Goal: Task Accomplishment & Management: Complete application form

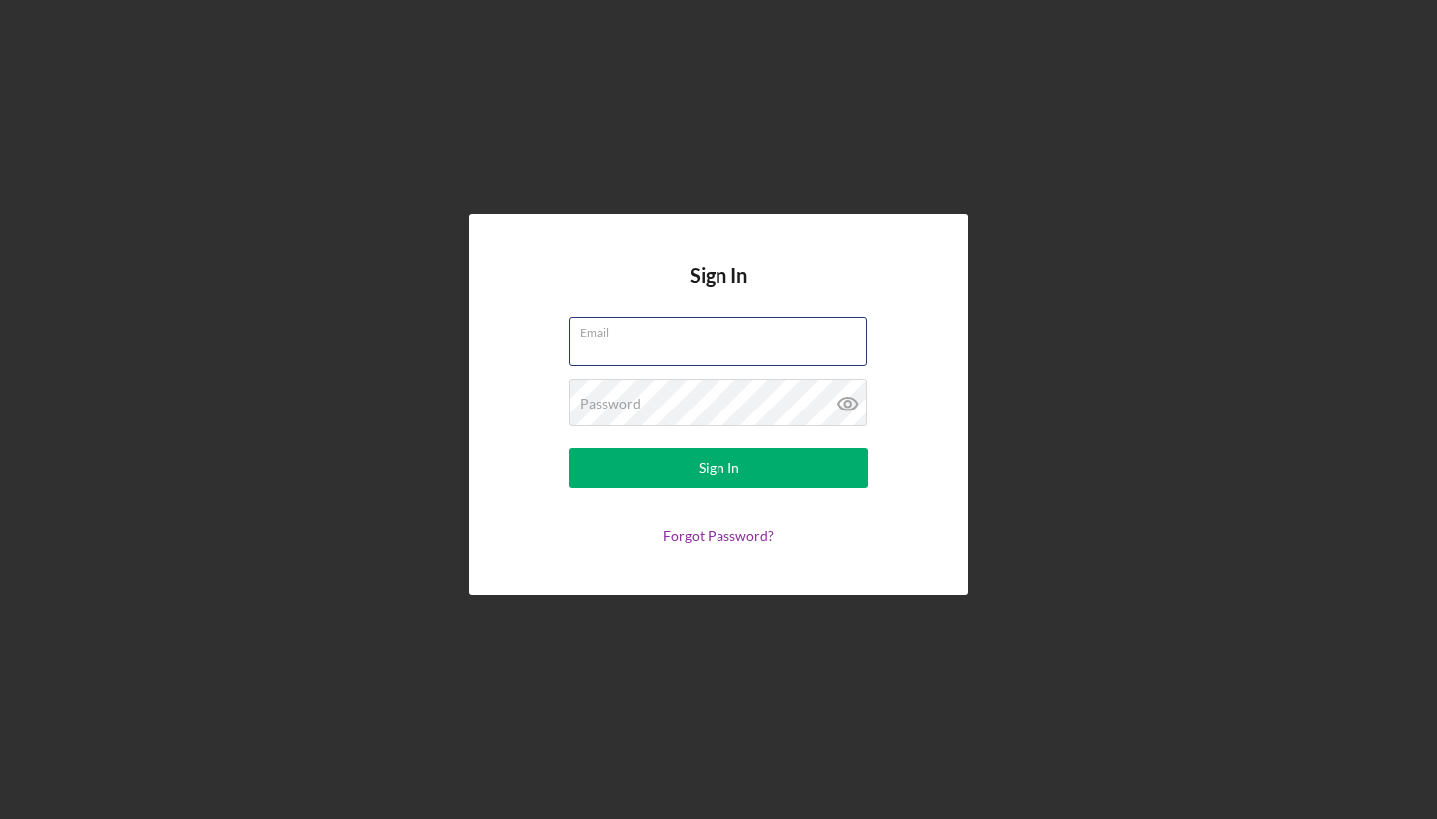
type input "[EMAIL_ADDRESS][DOMAIN_NAME]"
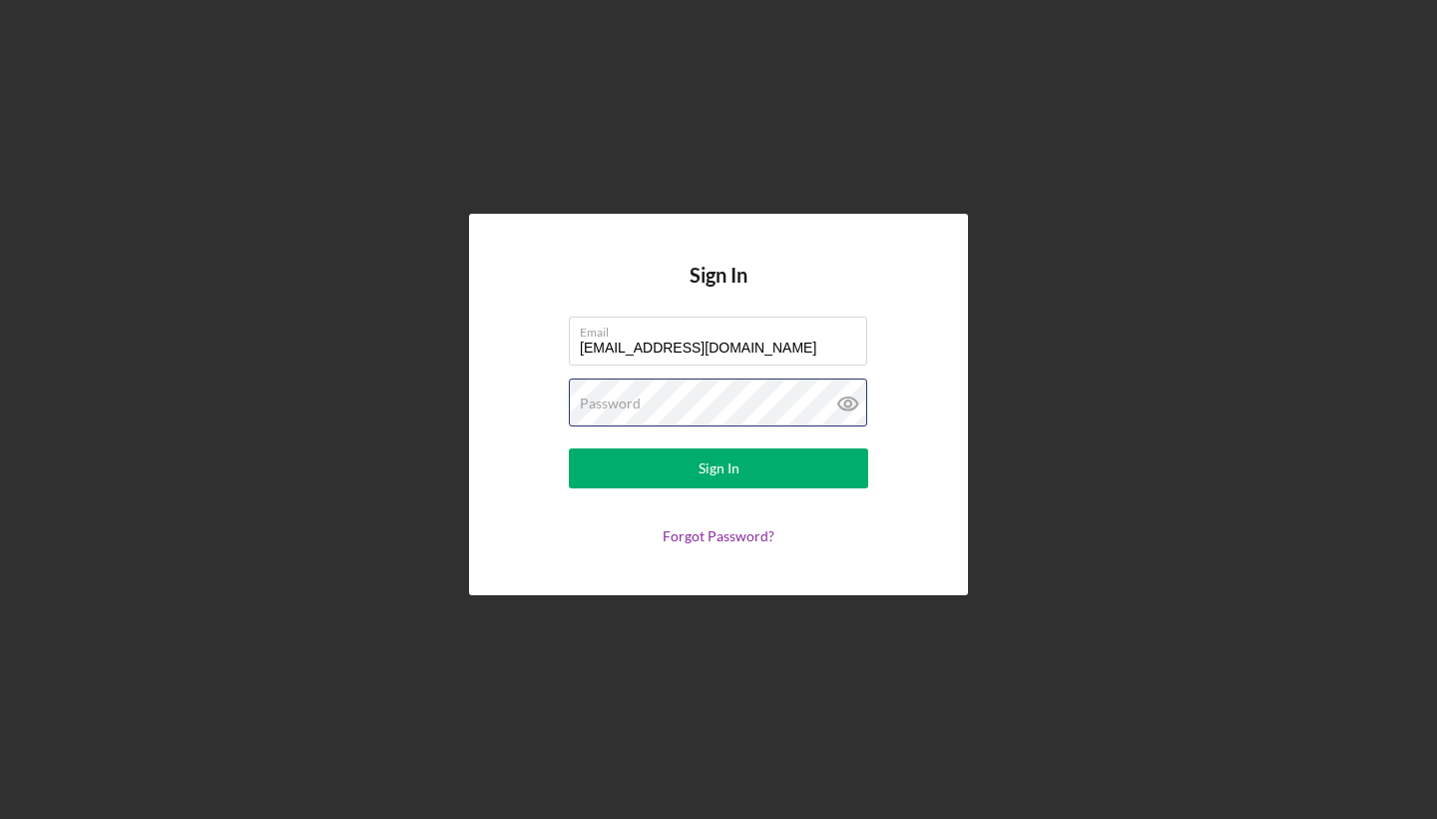
click at [719, 468] on button "Sign In" at bounding box center [718, 468] width 299 height 40
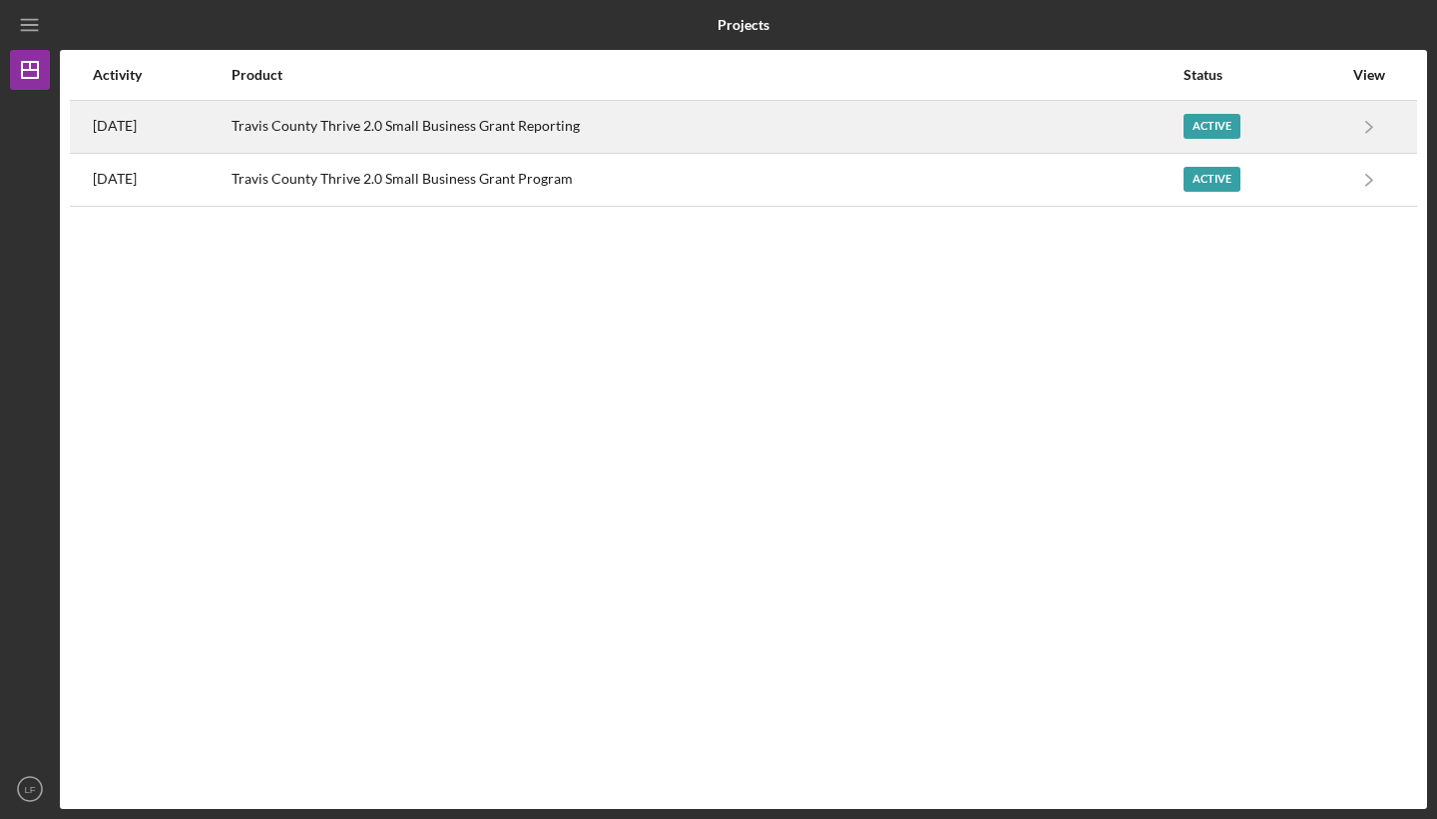
click at [1237, 128] on div "Active" at bounding box center [1212, 126] width 57 height 25
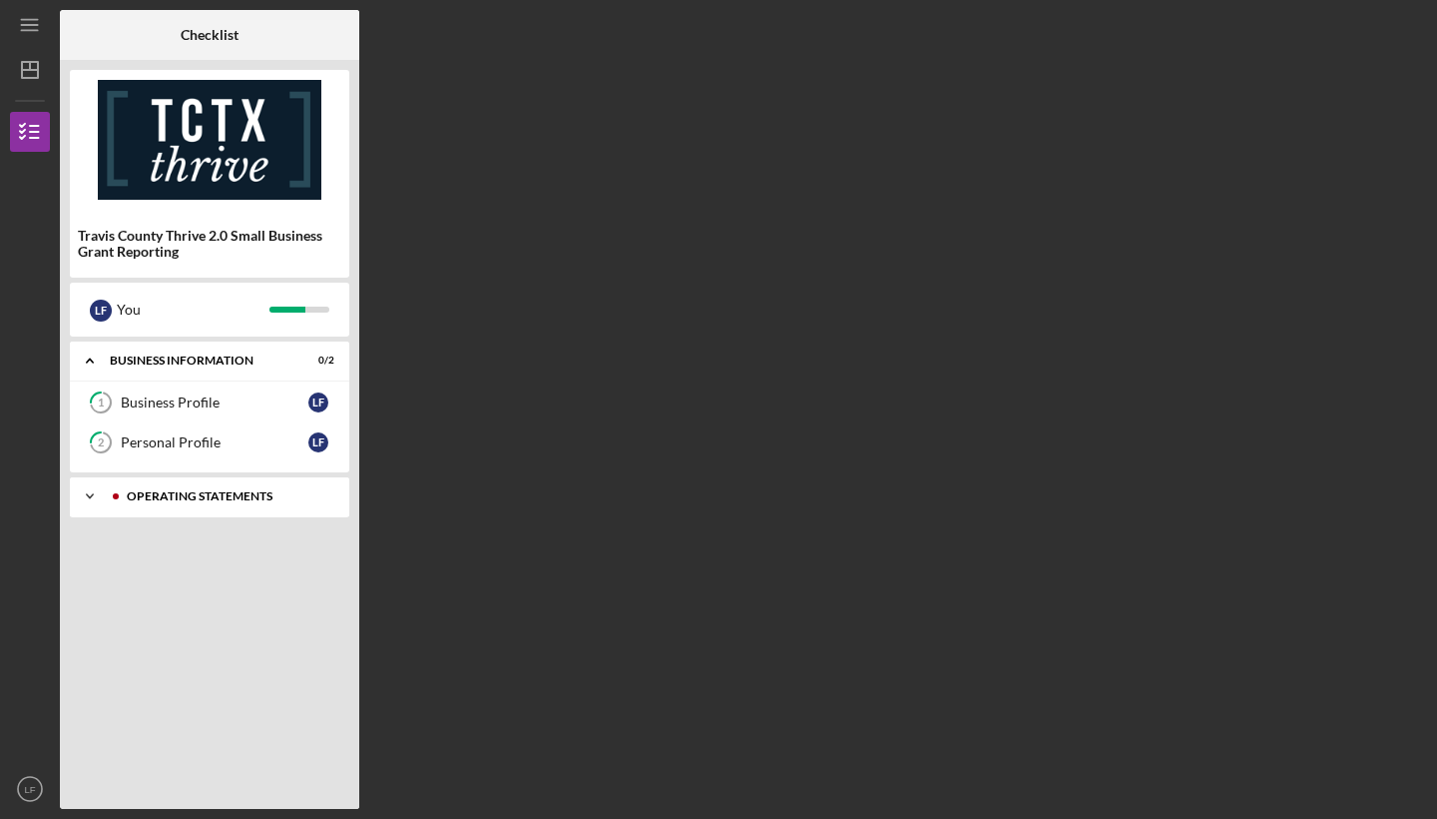
click at [247, 489] on div "Icon/Expander Operating Statements 9 / 13" at bounding box center [210, 496] width 280 height 40
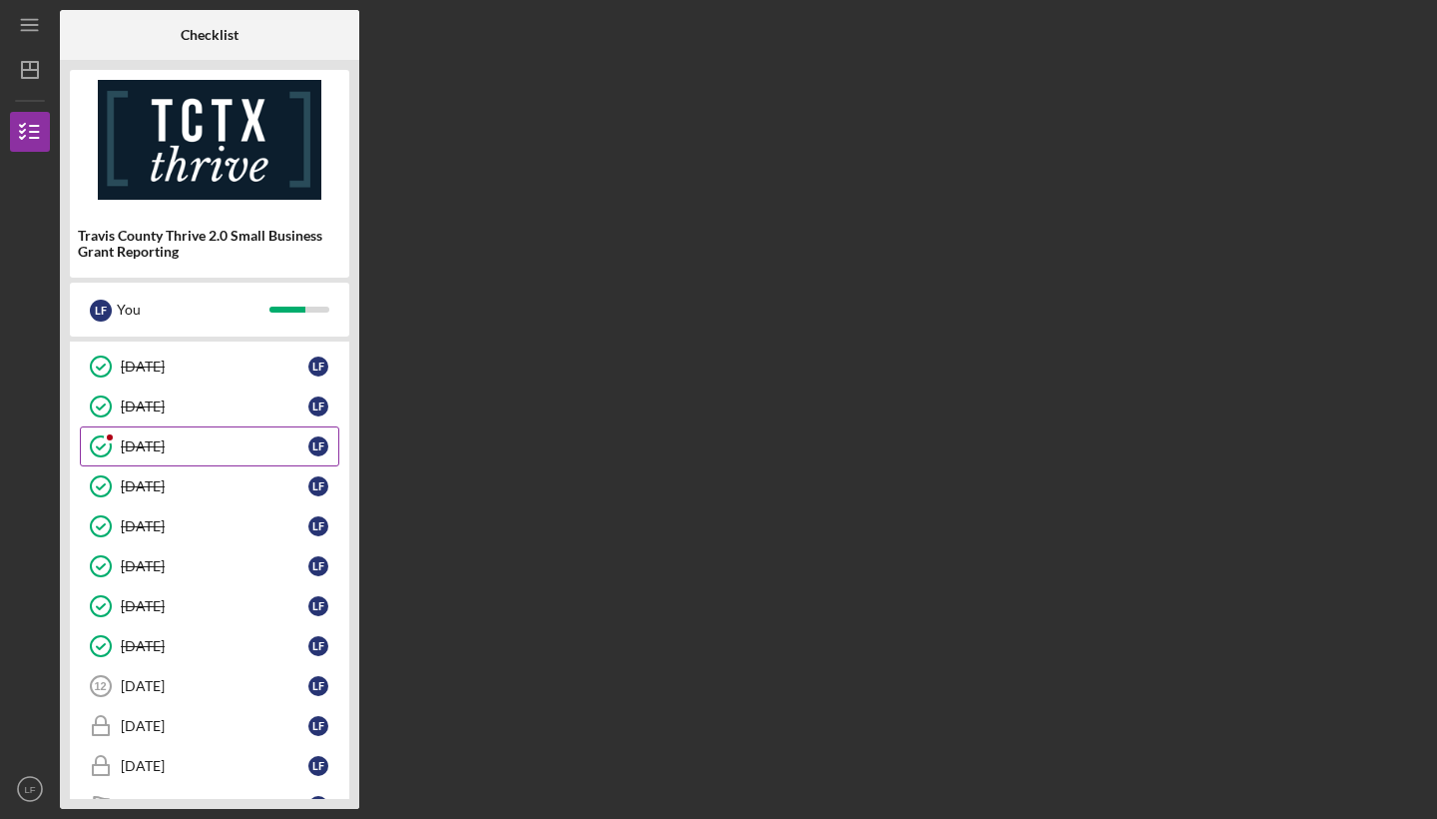
scroll to position [227, 0]
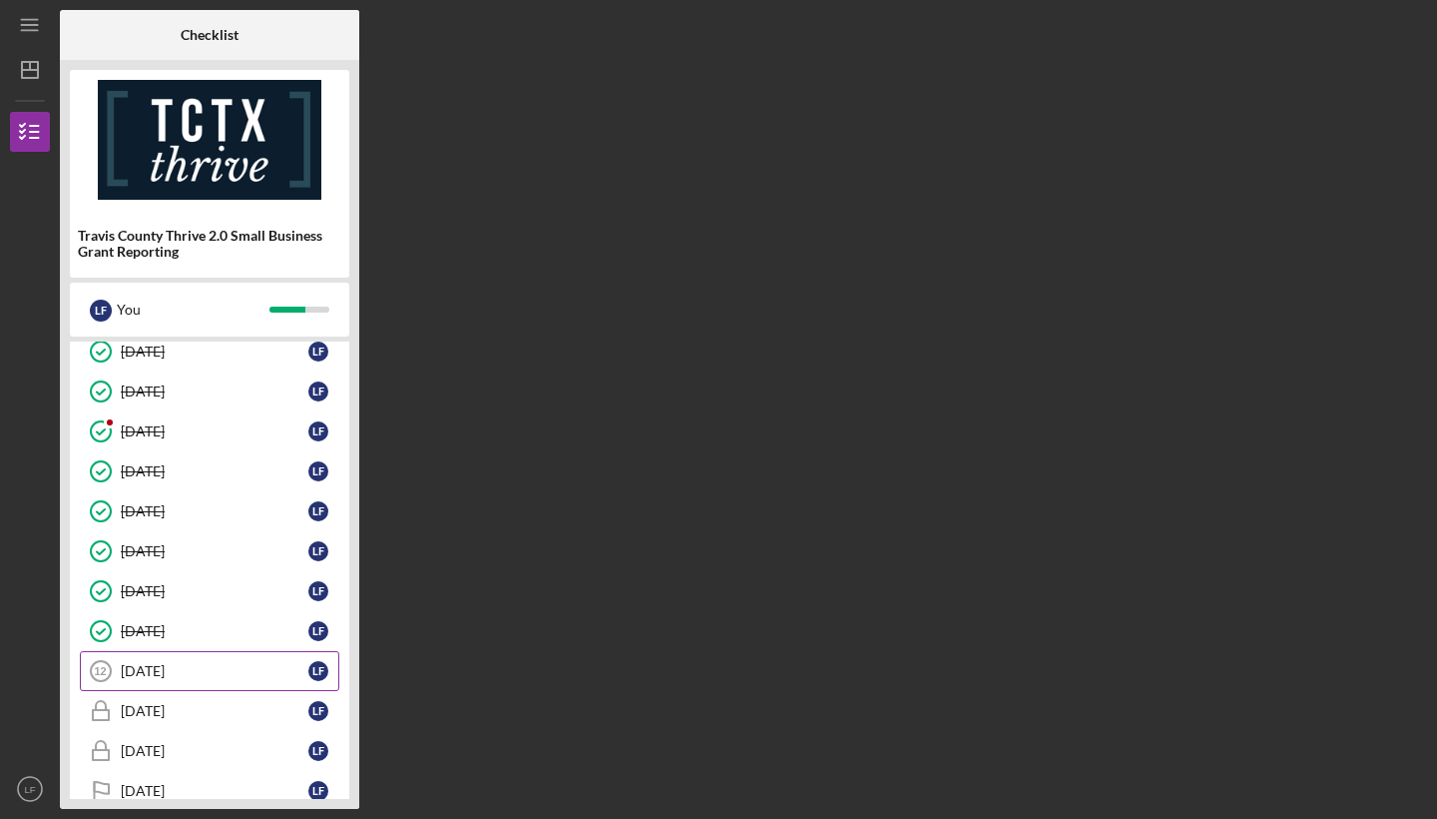
click at [227, 673] on div "[DATE]" at bounding box center [215, 671] width 188 height 16
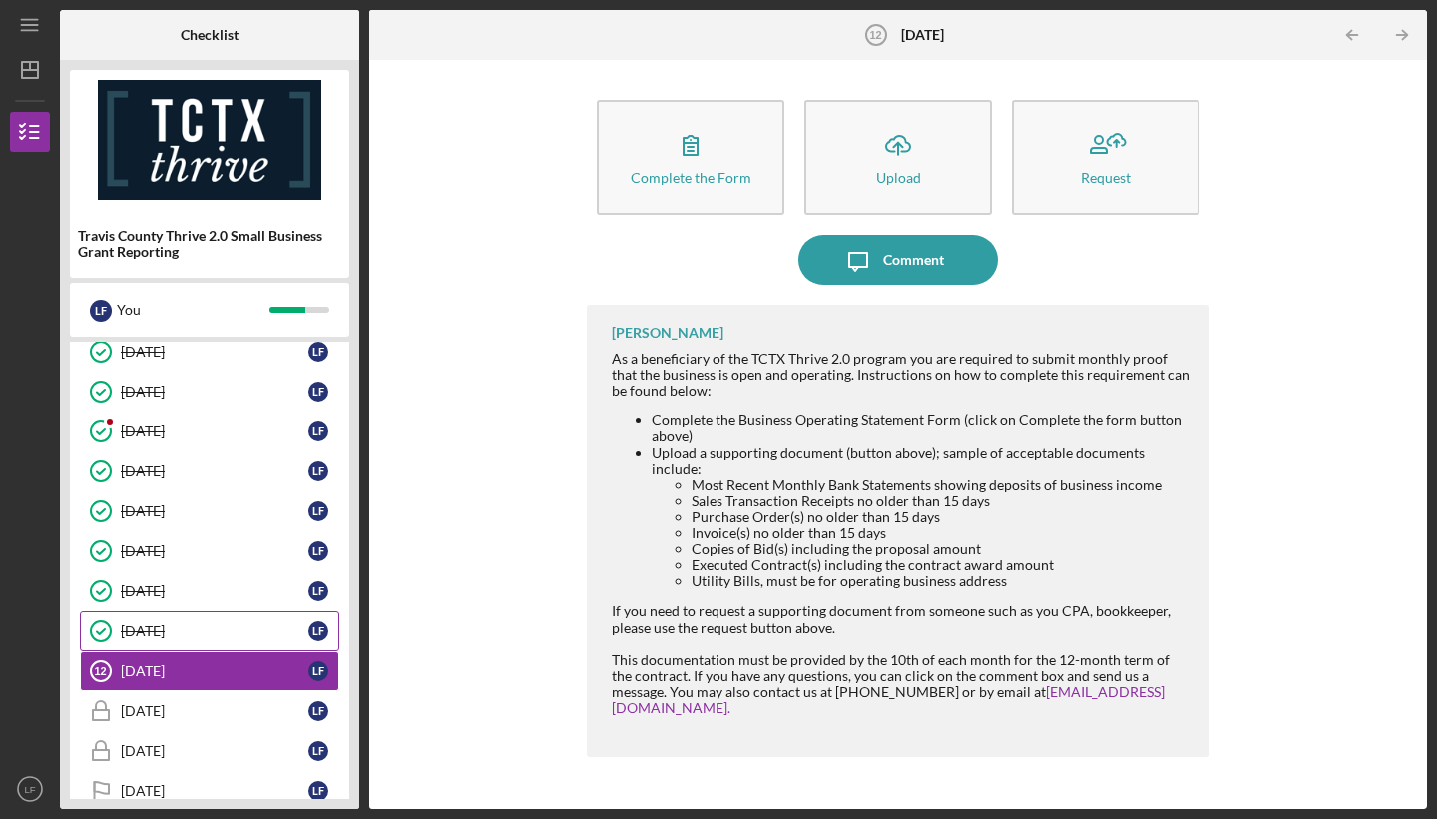
click at [227, 639] on link "[DATE] [DATE] L F" at bounding box center [210, 631] width 260 height 40
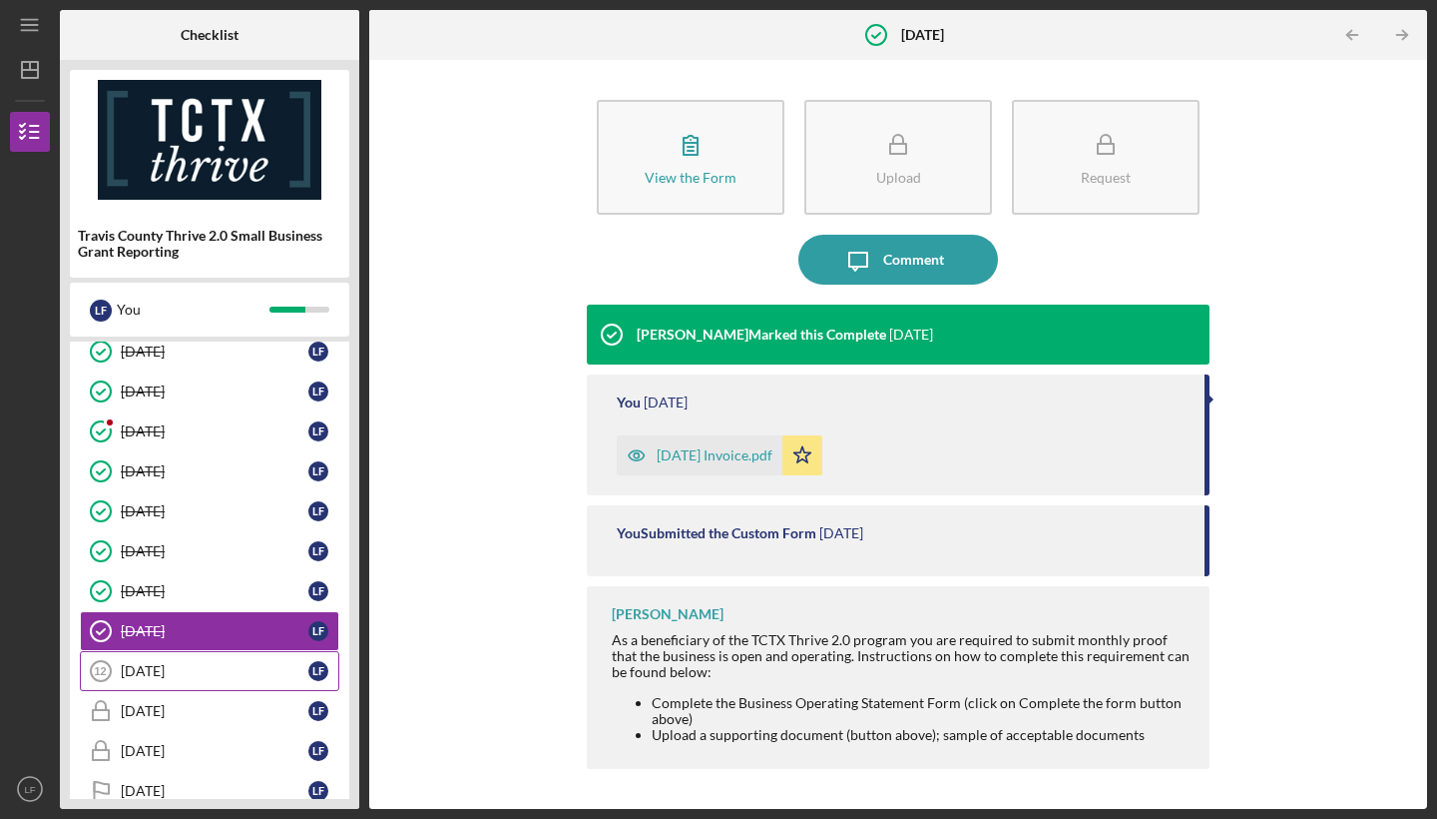
click at [273, 666] on div "[DATE]" at bounding box center [215, 671] width 188 height 16
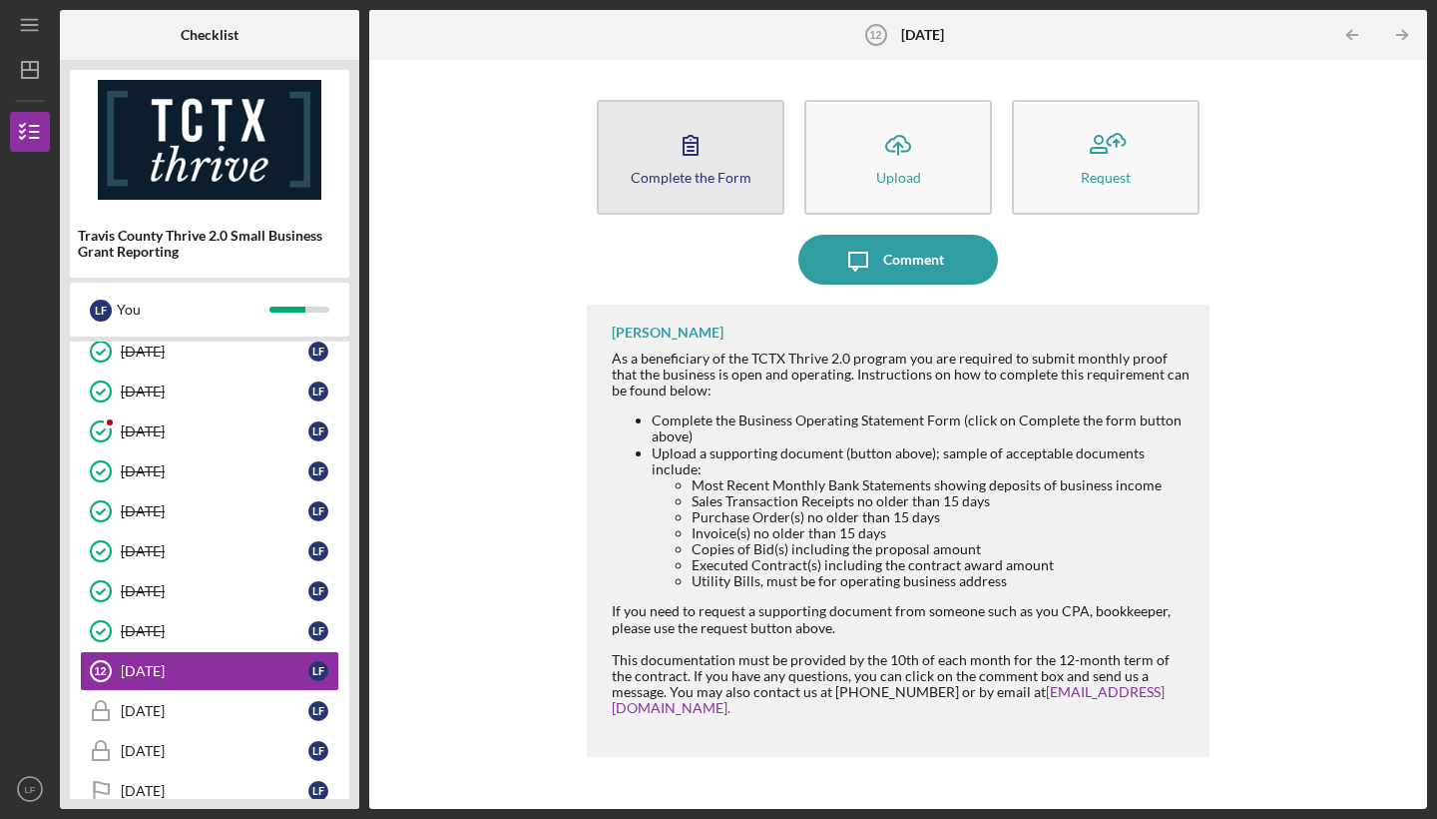
click at [704, 149] on icon "button" at bounding box center [691, 145] width 50 height 50
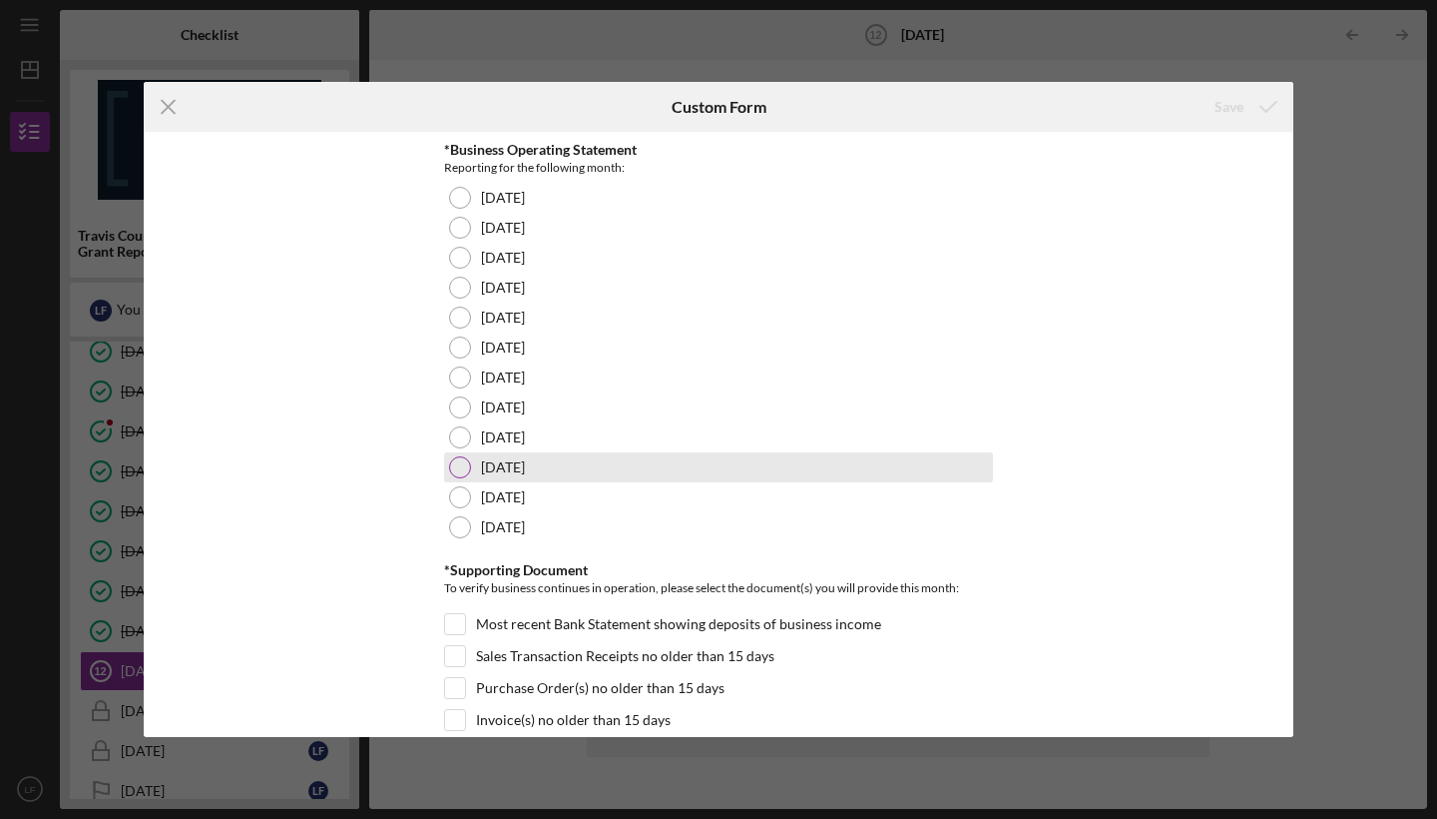
click at [458, 465] on div at bounding box center [460, 467] width 22 height 22
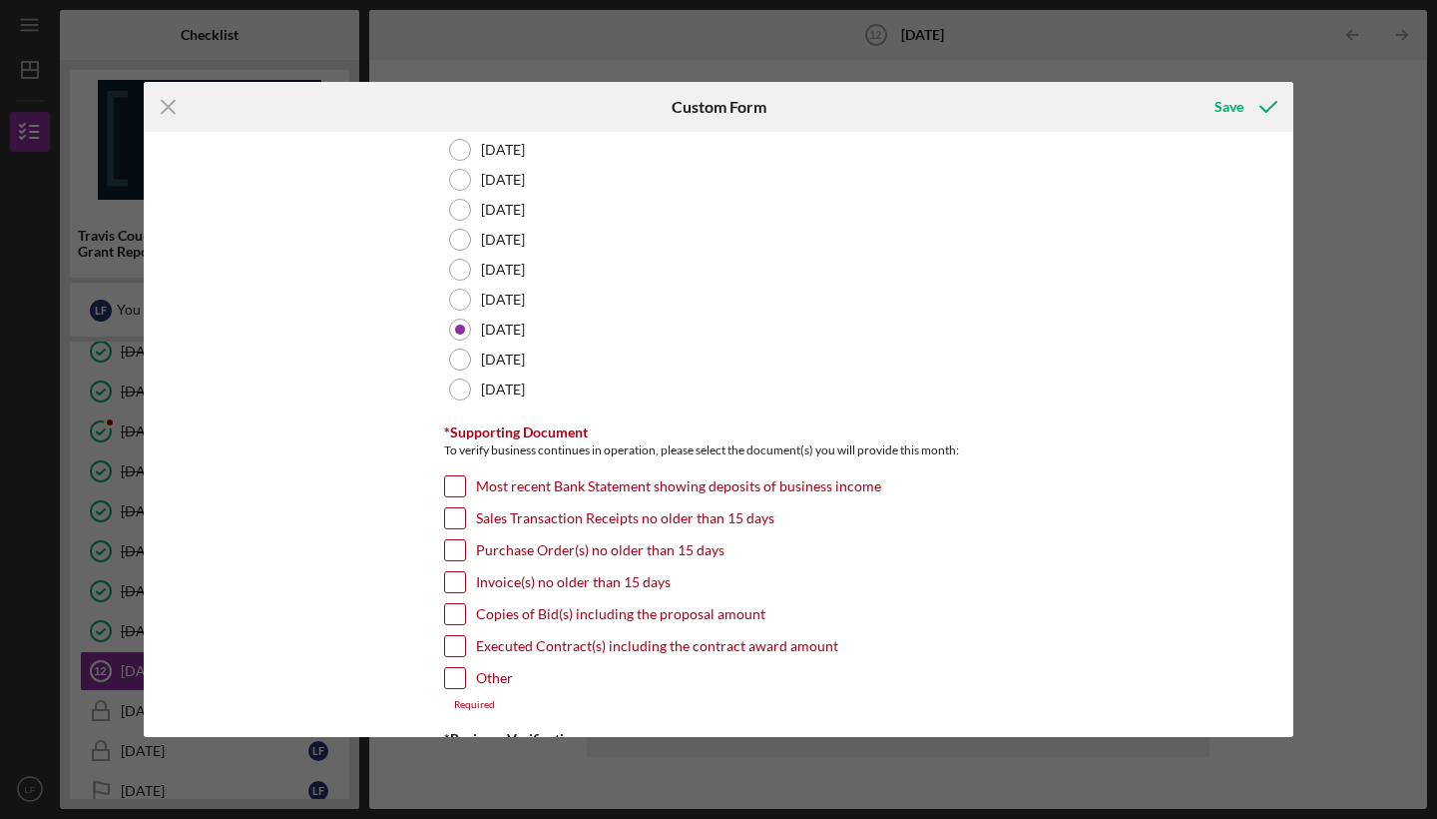
scroll to position [144, 0]
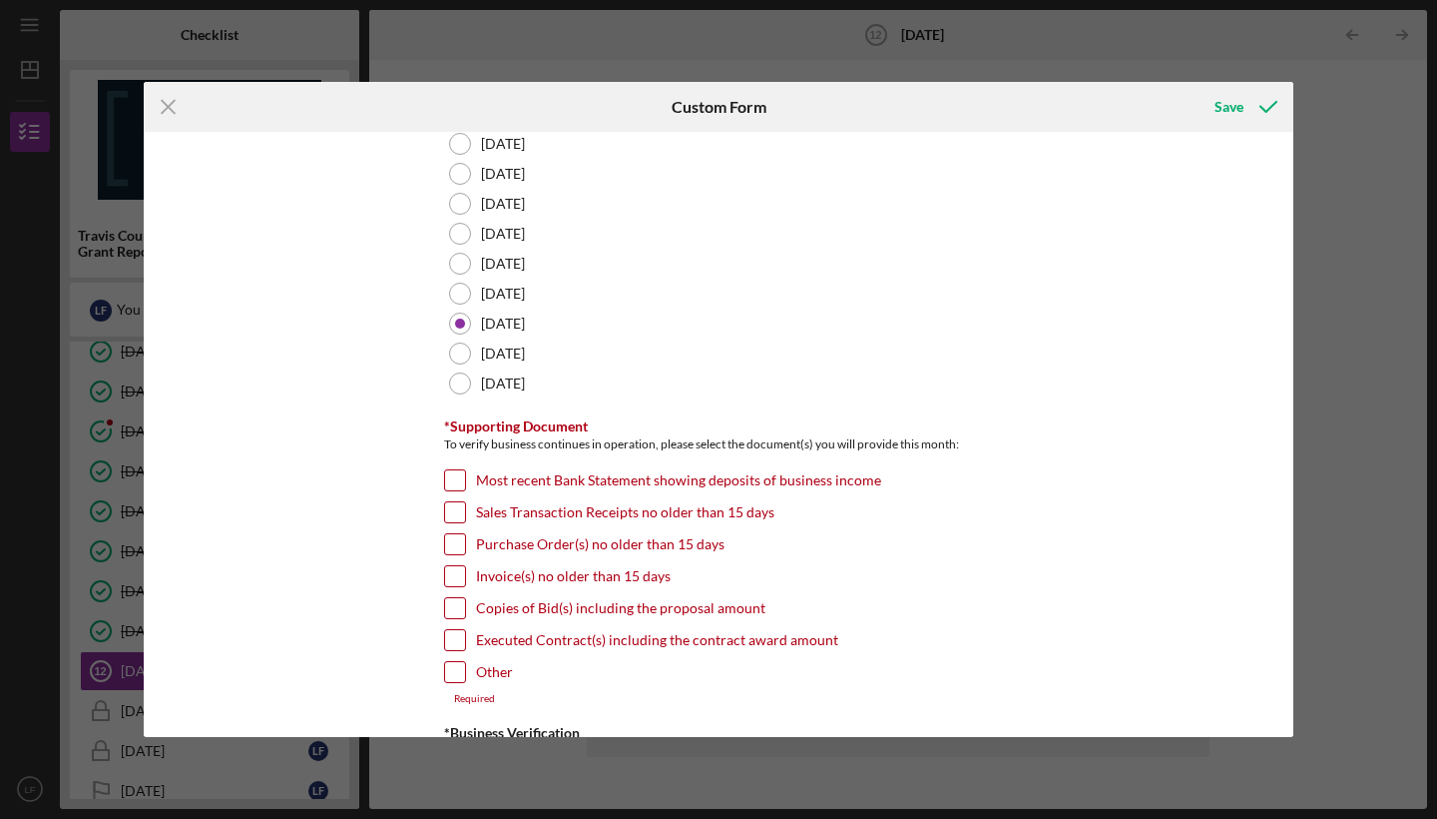
click at [451, 570] on input "Invoice(s) no older than 15 days" at bounding box center [455, 576] width 20 height 20
checkbox input "true"
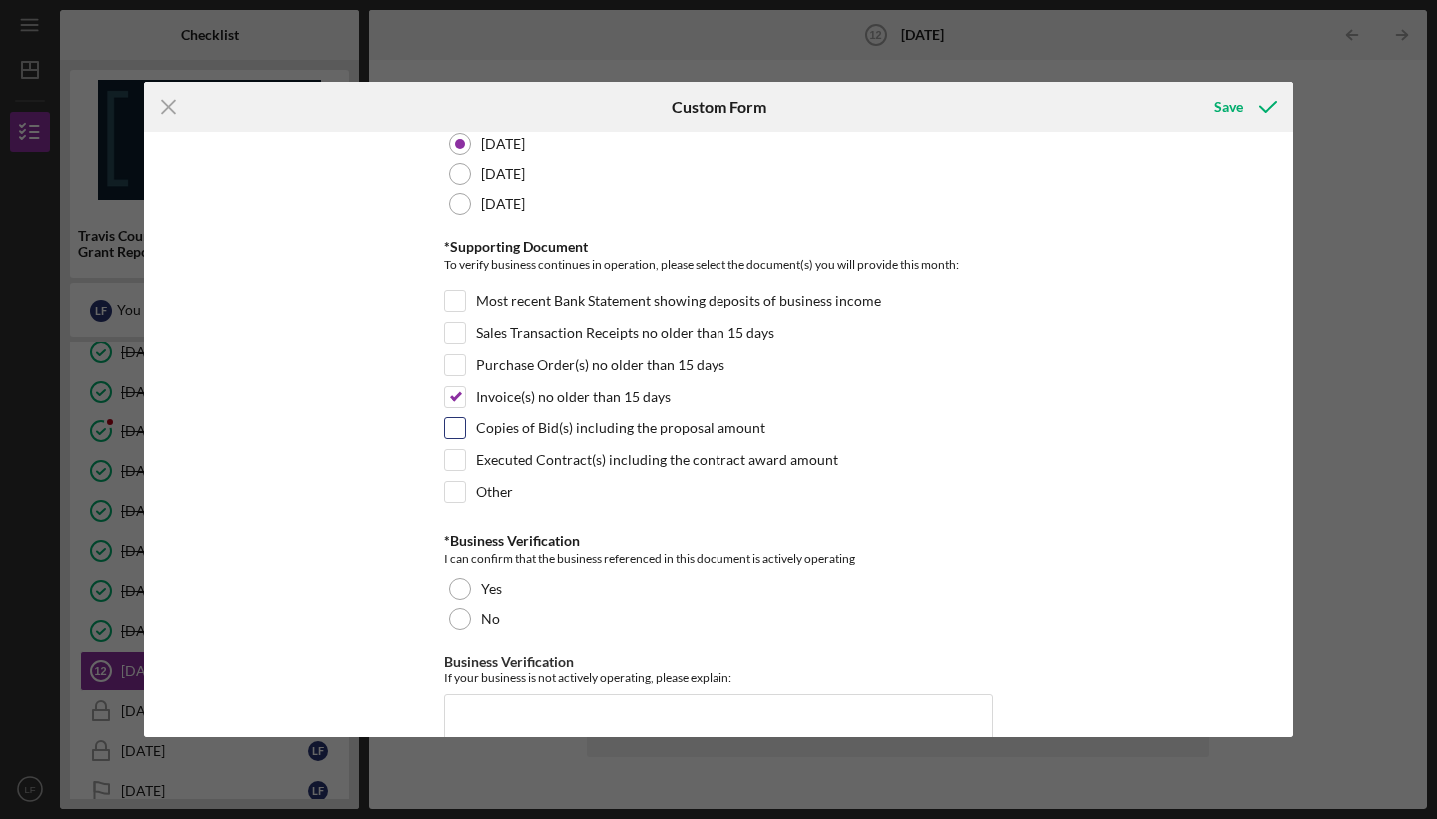
scroll to position [349, 0]
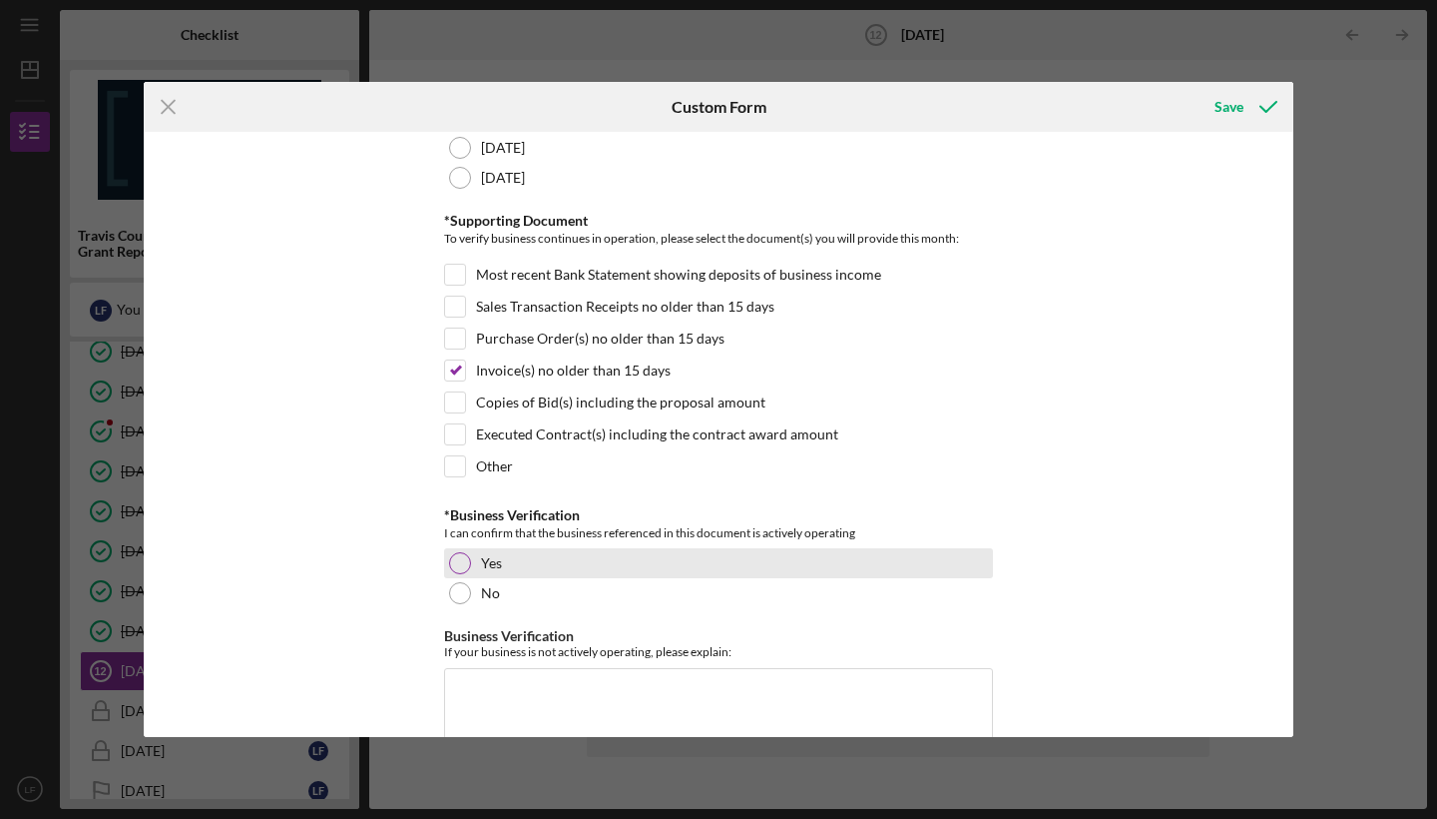
click at [449, 567] on div at bounding box center [460, 563] width 22 height 22
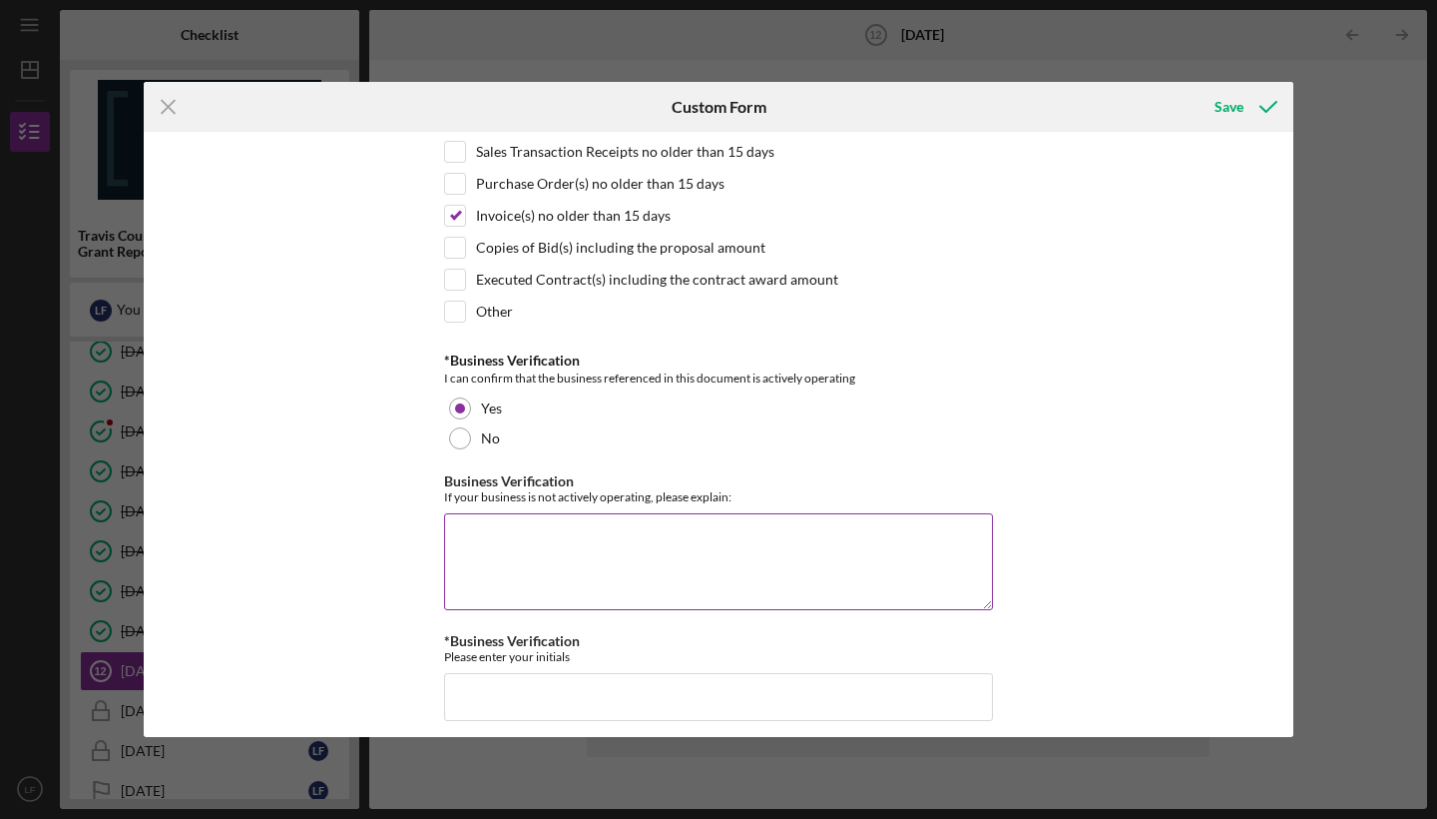
click at [525, 553] on textarea "Business Verification" at bounding box center [718, 561] width 549 height 96
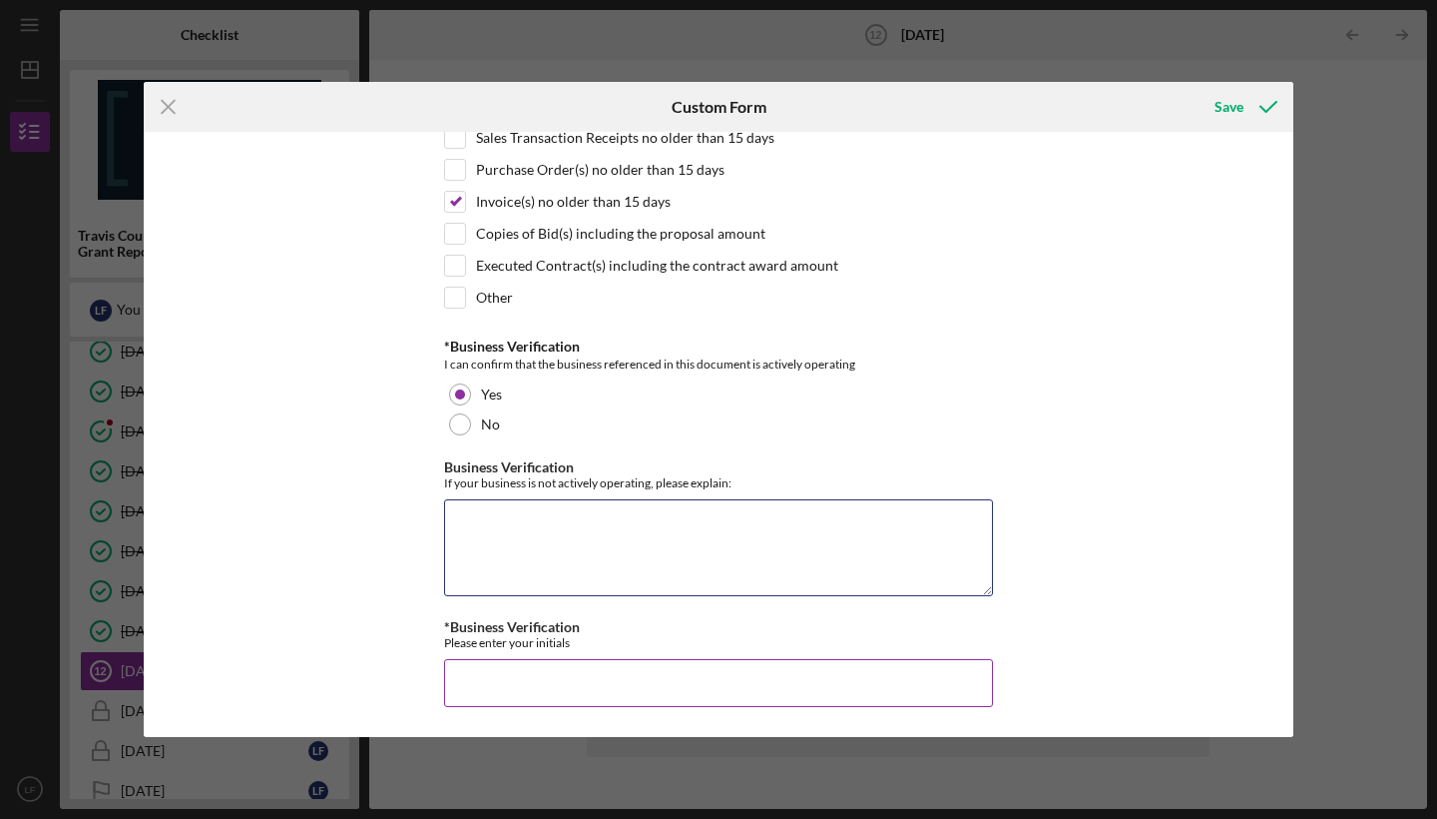
scroll to position [517, 0]
click at [496, 683] on input "*Business Verification" at bounding box center [718, 684] width 549 height 48
type input "LF"
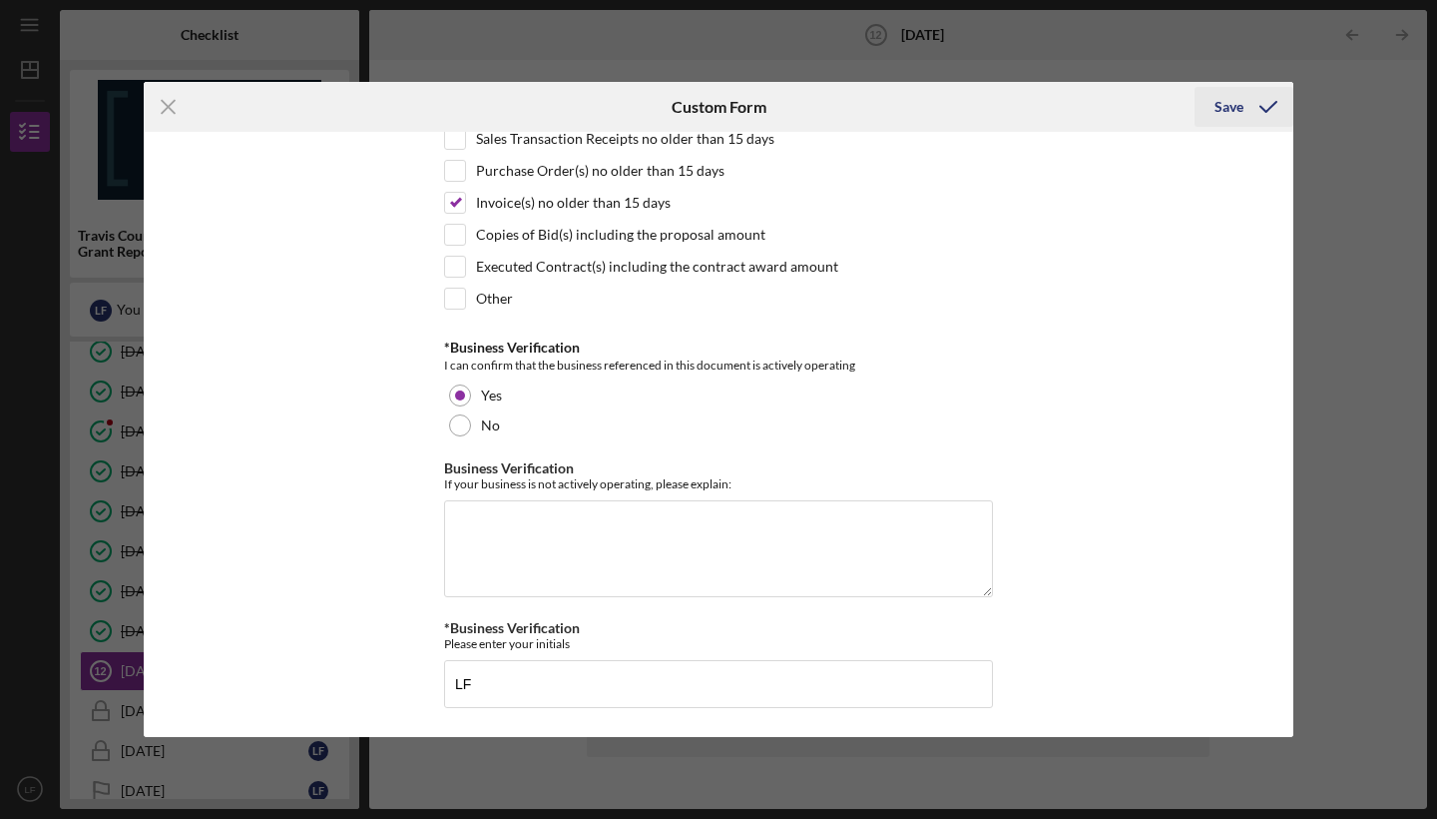
click at [1226, 111] on div "Save" at bounding box center [1229, 107] width 29 height 40
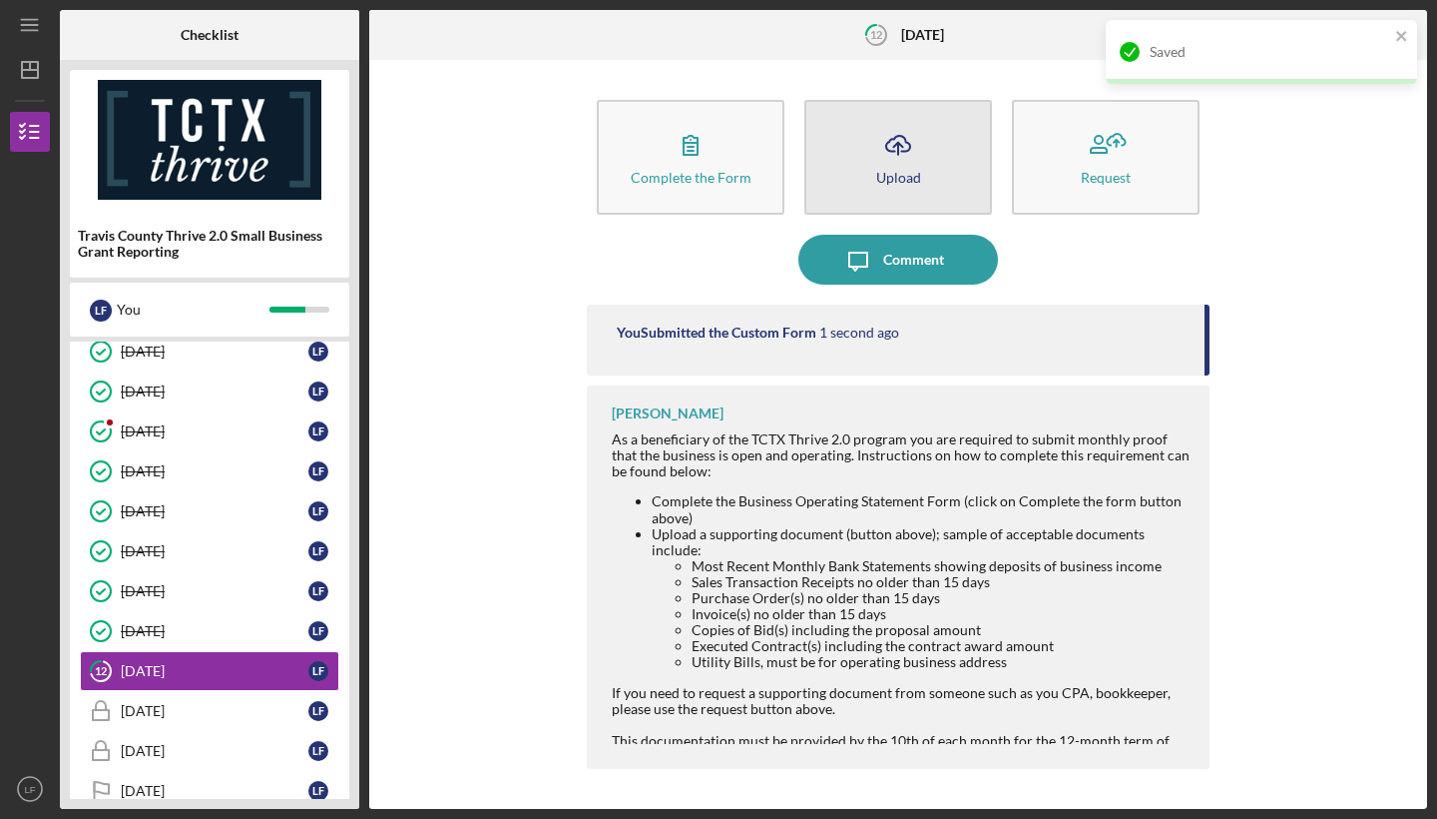
click at [947, 170] on button "Icon/Upload Upload" at bounding box center [899, 157] width 188 height 115
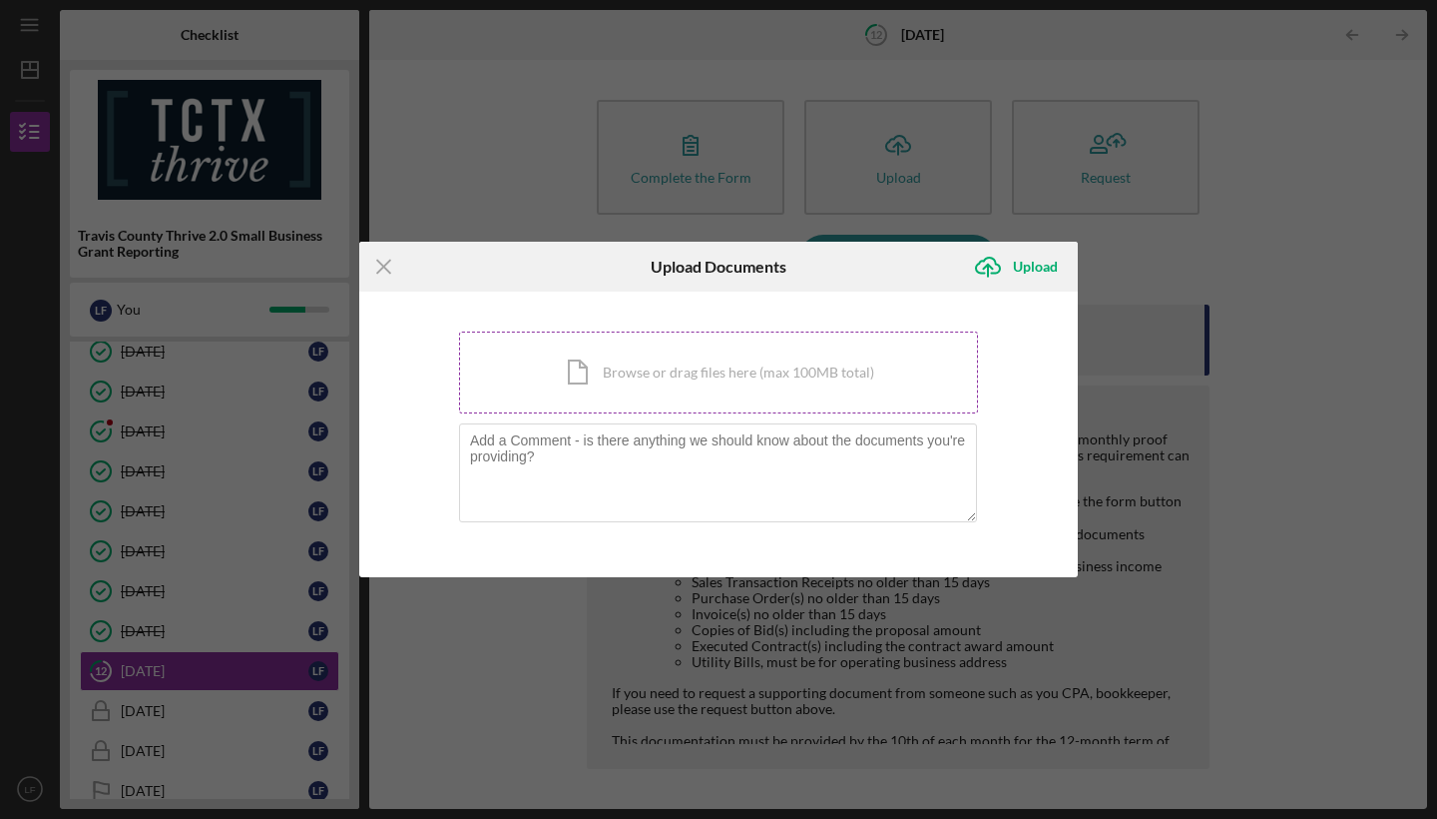
click at [680, 375] on div "Icon/Document Browse or drag files here (max 100MB total) Tap to choose files o…" at bounding box center [718, 372] width 519 height 82
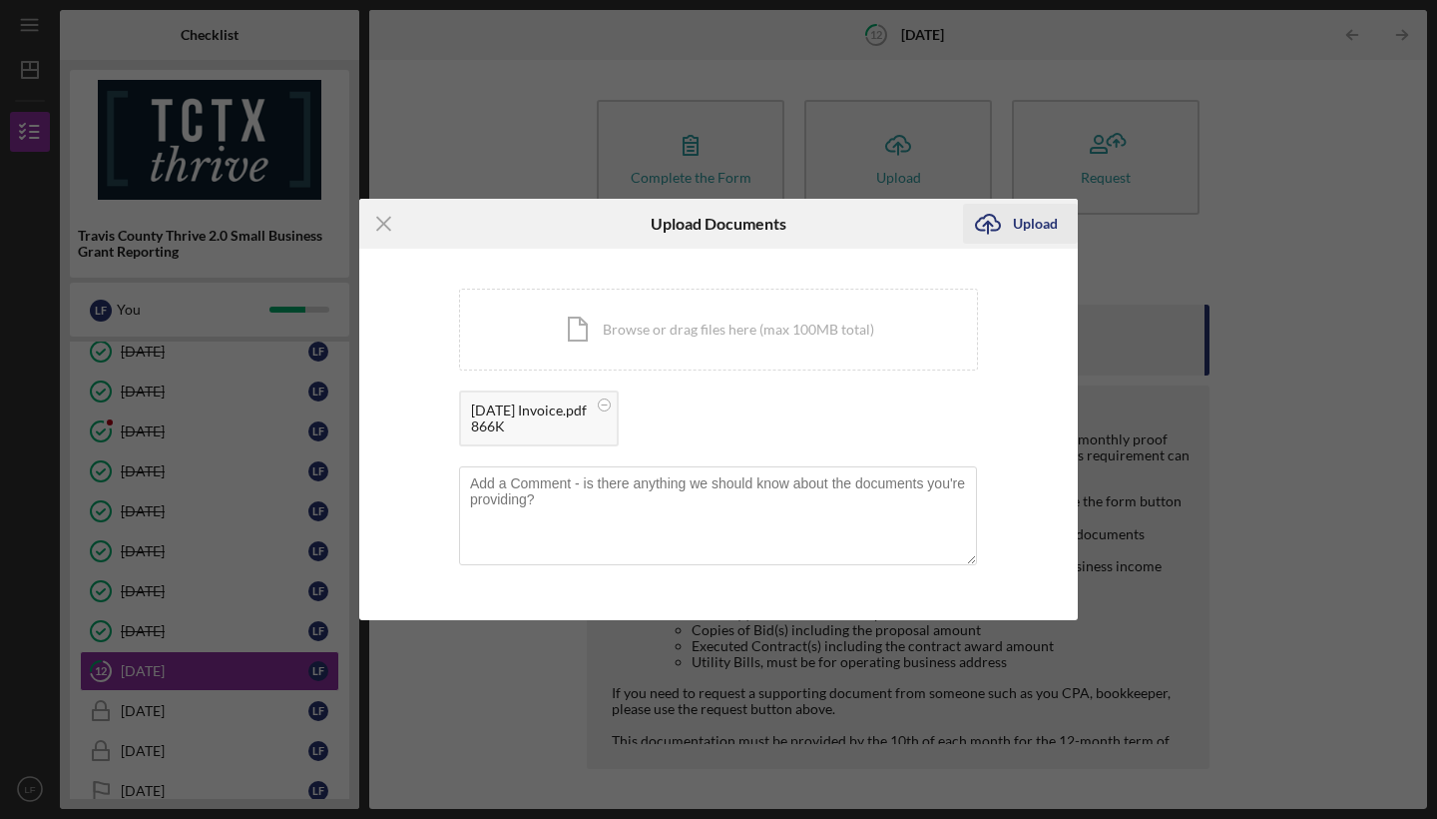
click at [1032, 228] on div "Upload" at bounding box center [1035, 224] width 45 height 40
